Goal: Task Accomplishment & Management: Complete application form

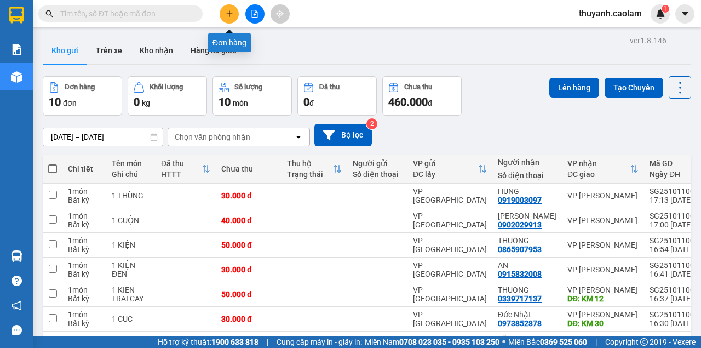
click at [229, 17] on icon "plus" at bounding box center [229, 14] width 8 height 8
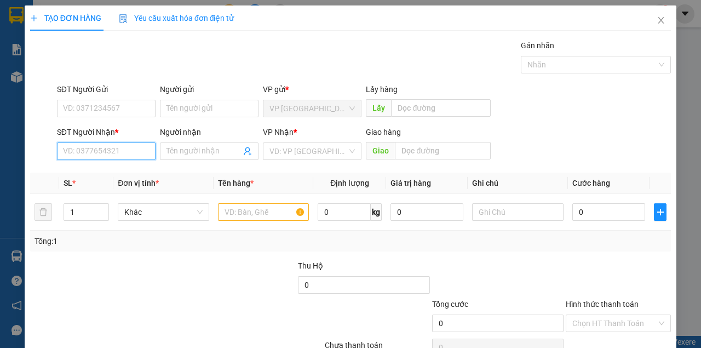
click at [122, 153] on input "SĐT Người Nhận *" at bounding box center [106, 151] width 99 height 18
click at [100, 176] on div "0943232661 - MAN" at bounding box center [105, 172] width 85 height 12
type input "0943232661"
type input "MAN"
type input "0943232661"
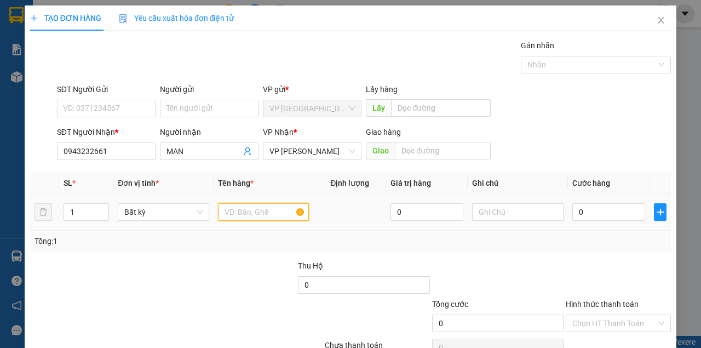
click at [230, 211] on input "text" at bounding box center [263, 212] width 91 height 18
type input "1 CUC"
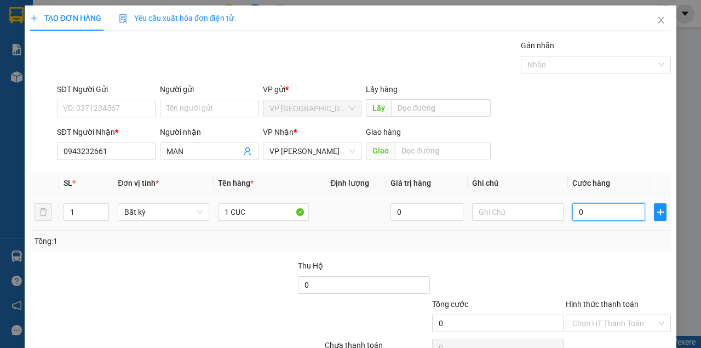
click at [586, 208] on input "0" at bounding box center [608, 212] width 73 height 18
type input "3"
type input "30"
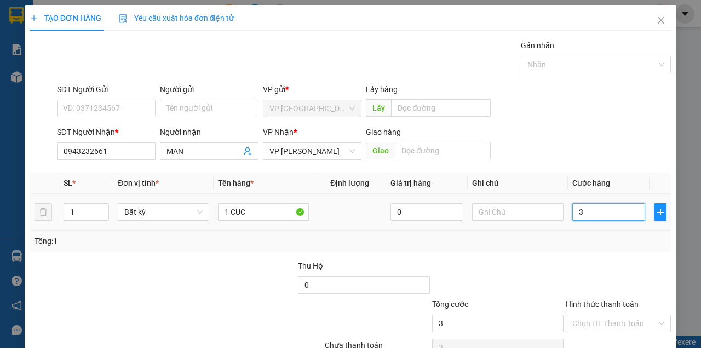
type input "30"
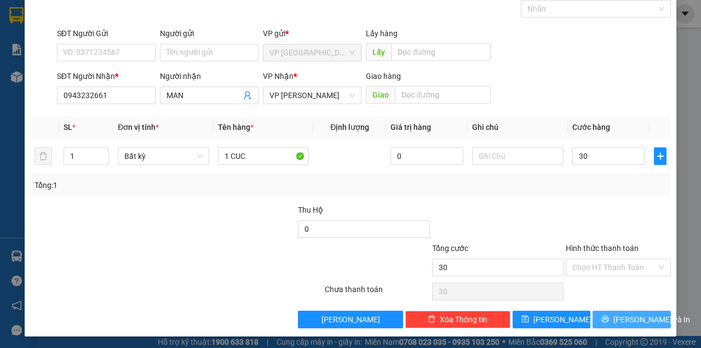
type input "30.000"
click at [614, 318] on button "[PERSON_NAME] và In" at bounding box center [631, 319] width 78 height 18
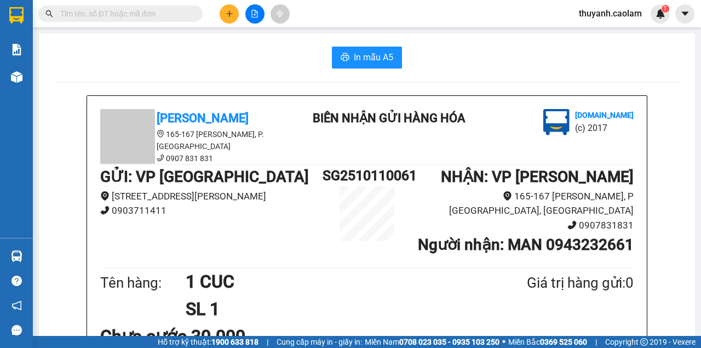
click at [101, 16] on input "text" at bounding box center [124, 14] width 129 height 12
drag, startPoint x: 477, startPoint y: 175, endPoint x: 489, endPoint y: 175, distance: 12.1
click at [489, 175] on b "NHẬN : VP [PERSON_NAME]" at bounding box center [537, 176] width 193 height 18
click at [458, 172] on h1 "NHẬN : VP [PERSON_NAME]" at bounding box center [522, 177] width 222 height 24
click at [299, 338] on span "Cung cấp máy in - giấy in:" at bounding box center [318, 341] width 85 height 12
